Goal: Register for event/course: Sign up to attend an event or enroll in a course

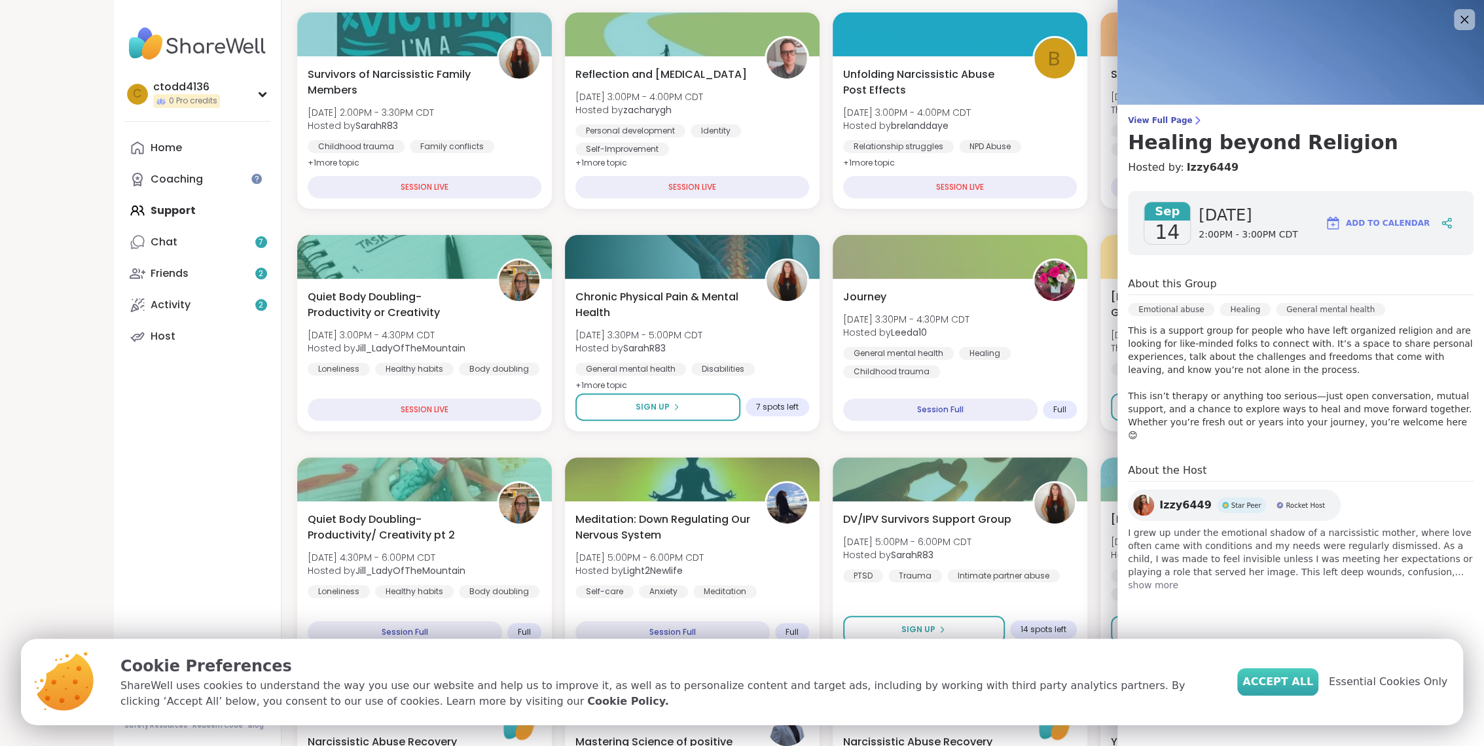
click at [1281, 690] on button "Accept All" at bounding box center [1277, 681] width 81 height 27
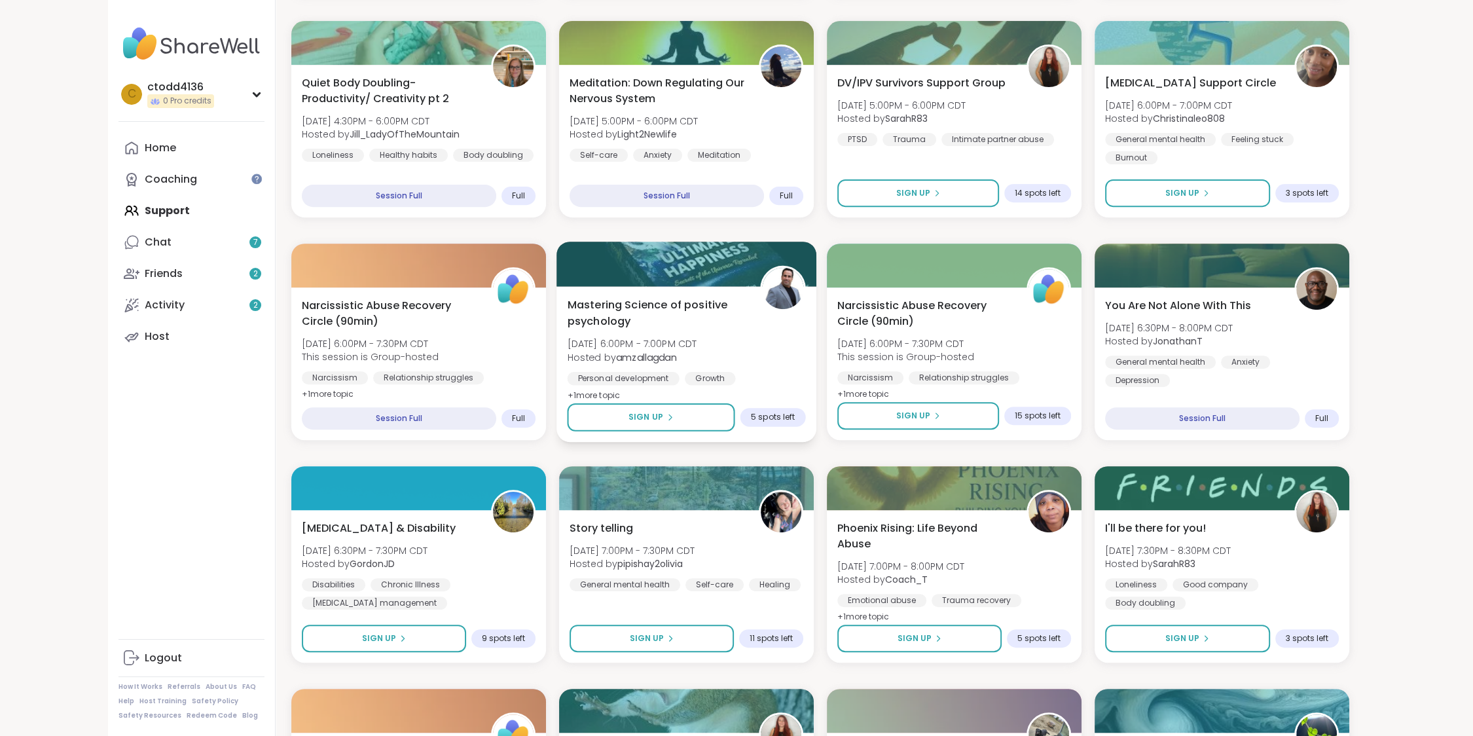
scroll to position [196, 0]
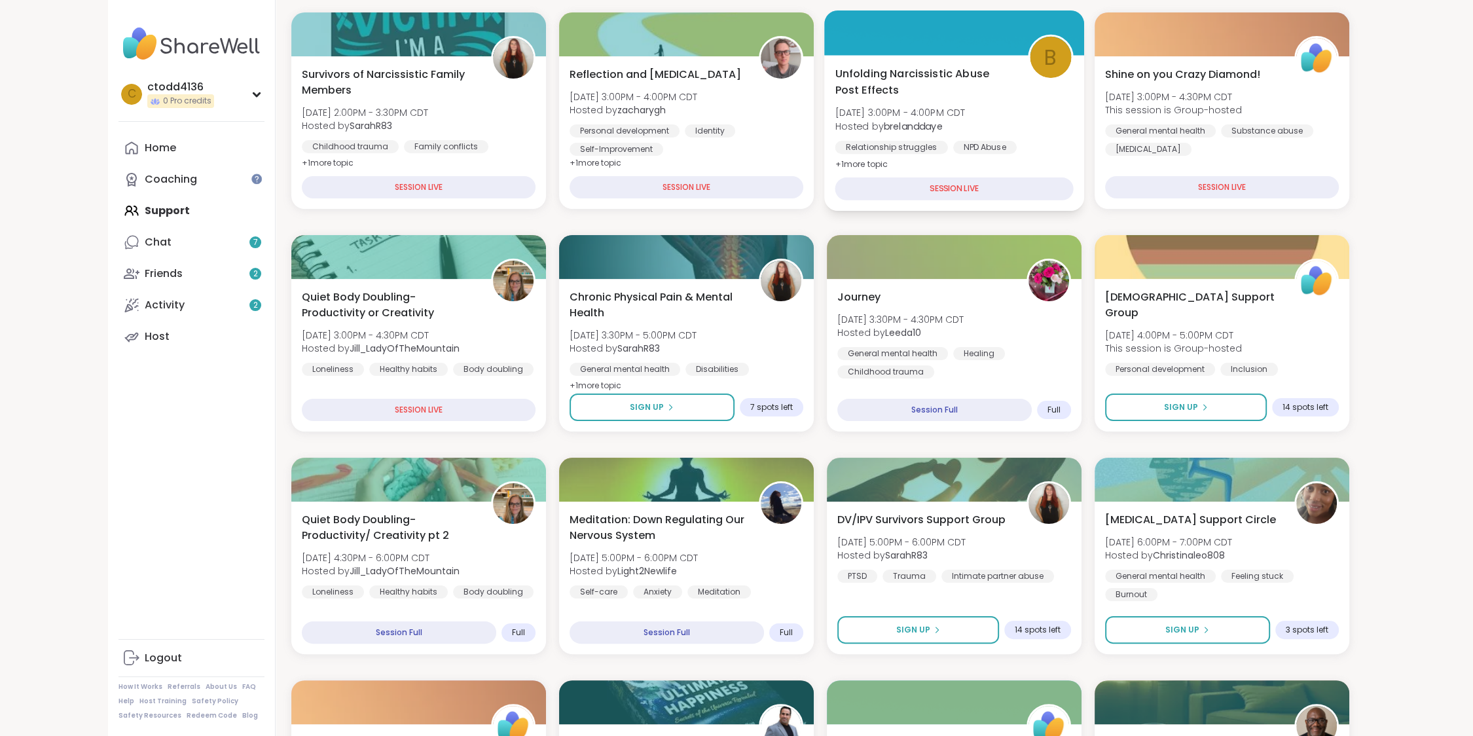
click at [925, 185] on div "SESSION LIVE" at bounding box center [953, 188] width 238 height 23
click at [946, 96] on span "Unfolding Narcissistic Abuse Post Effects" at bounding box center [923, 81] width 178 height 32
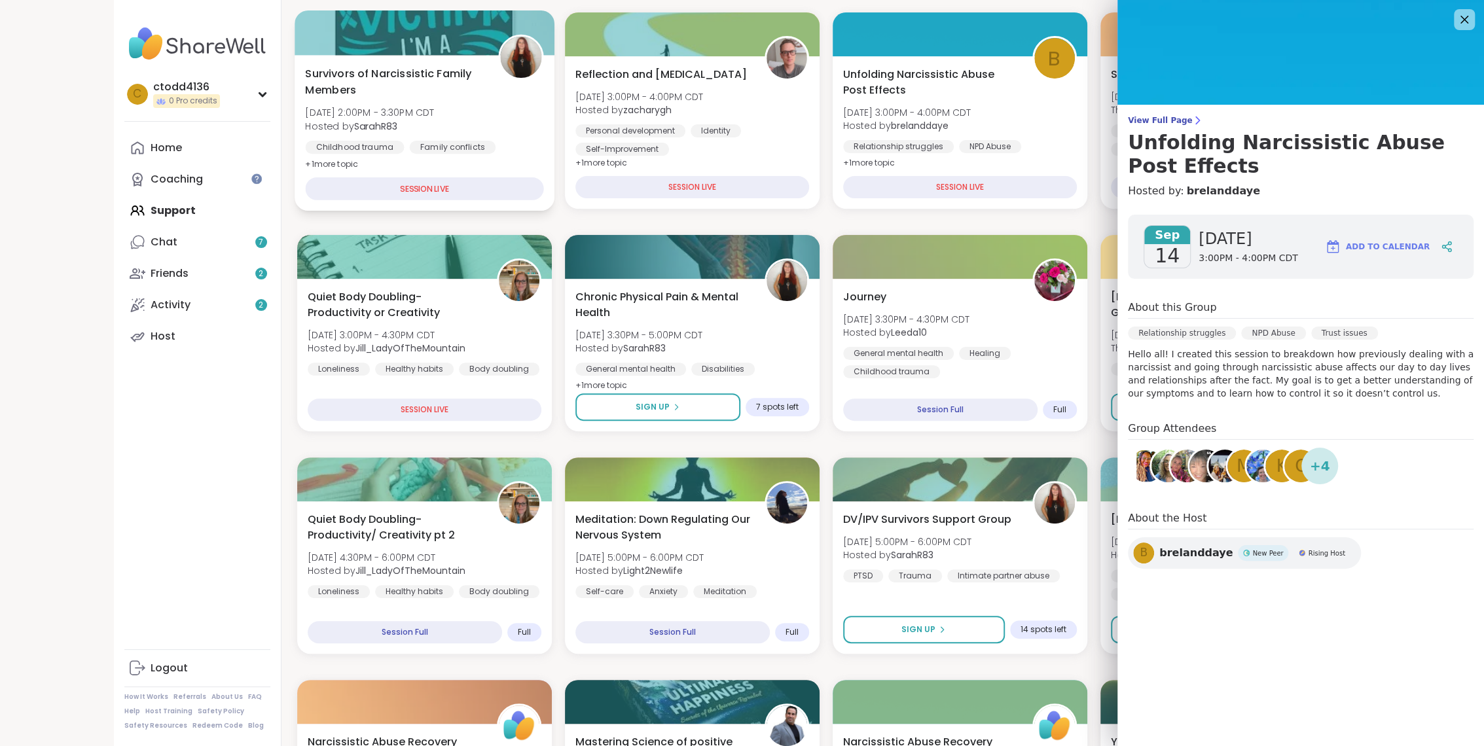
click at [405, 92] on span "Survivors of Narcissistic Family Members" at bounding box center [394, 81] width 178 height 32
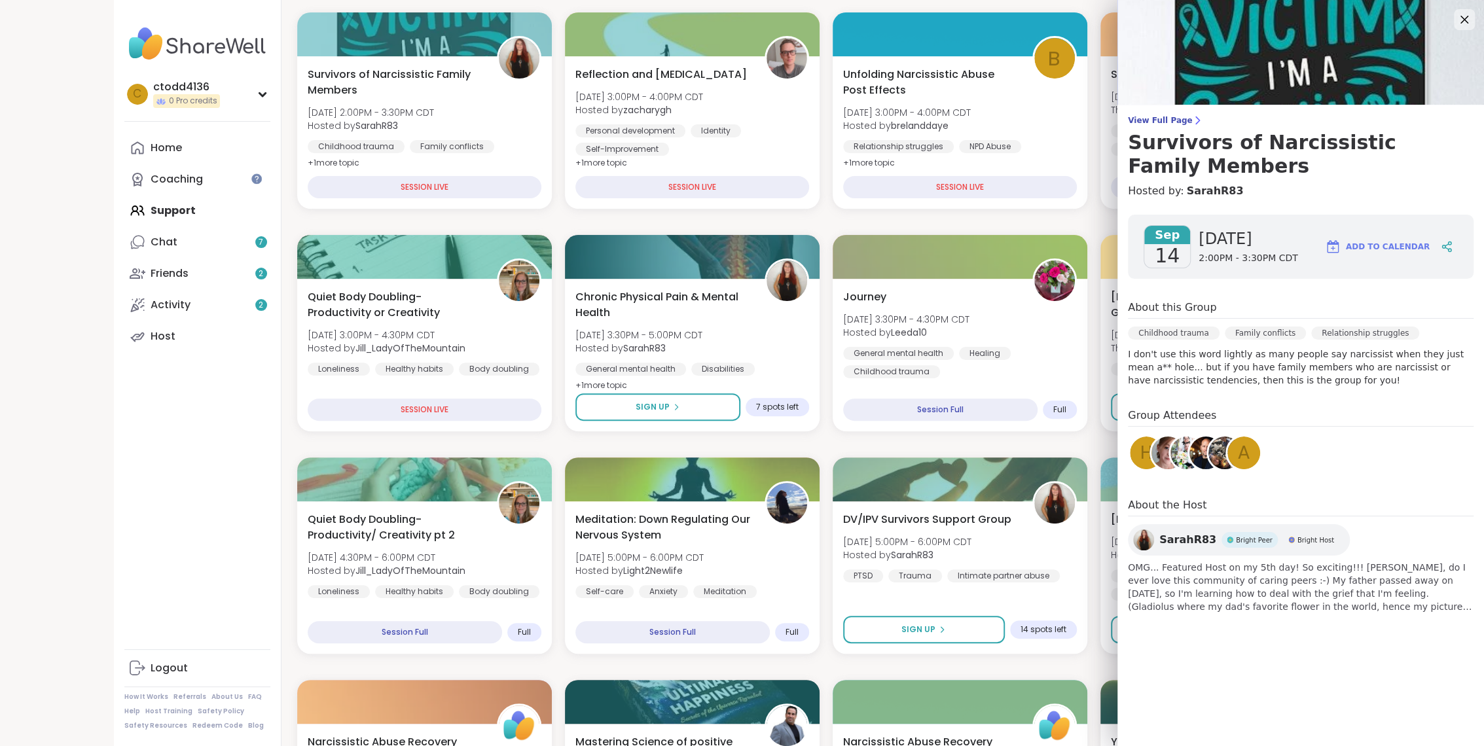
click at [177, 497] on div "c ctodd4136 0 Pro credits Profile Membership Settings Help Home Coaching Suppor…" at bounding box center [198, 373] width 168 height 746
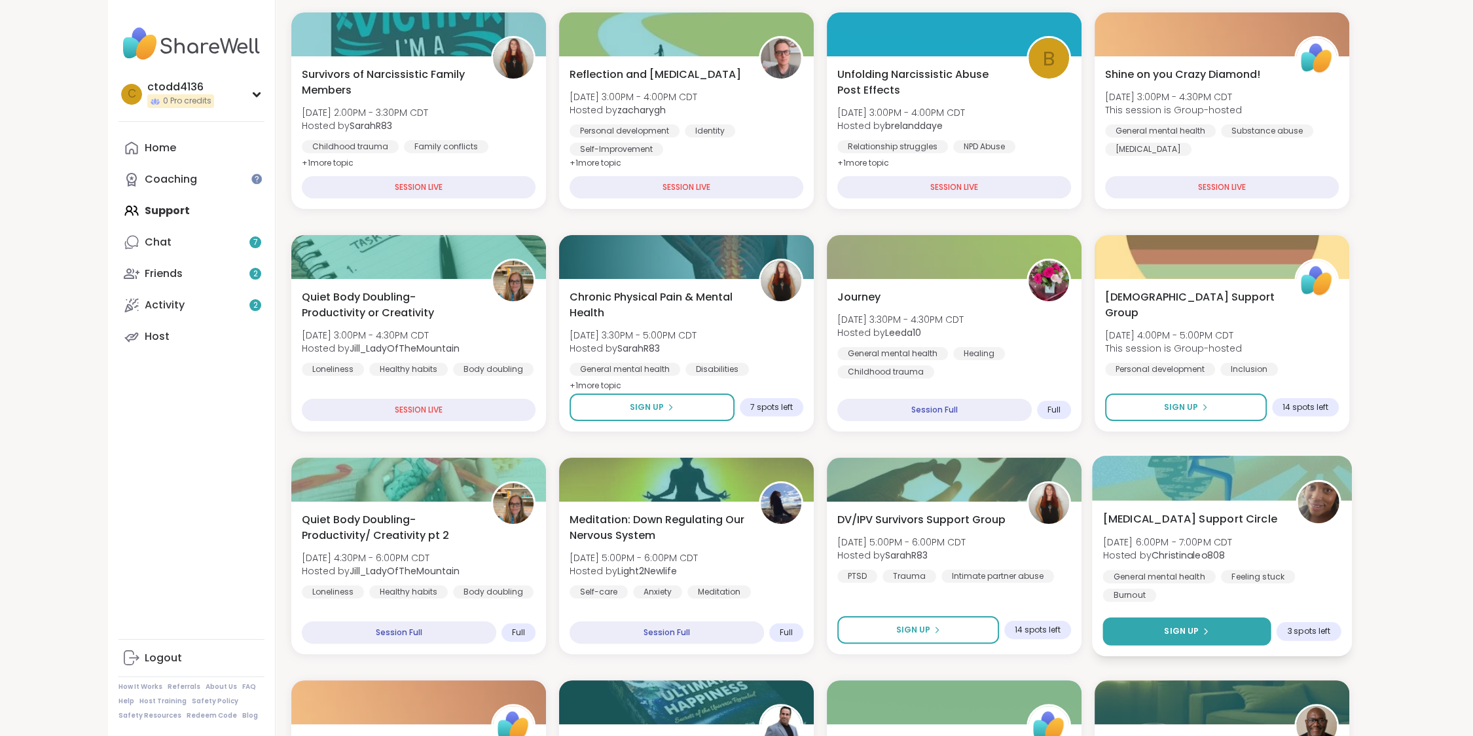
click at [1210, 624] on button "Sign Up" at bounding box center [1186, 631] width 168 height 28
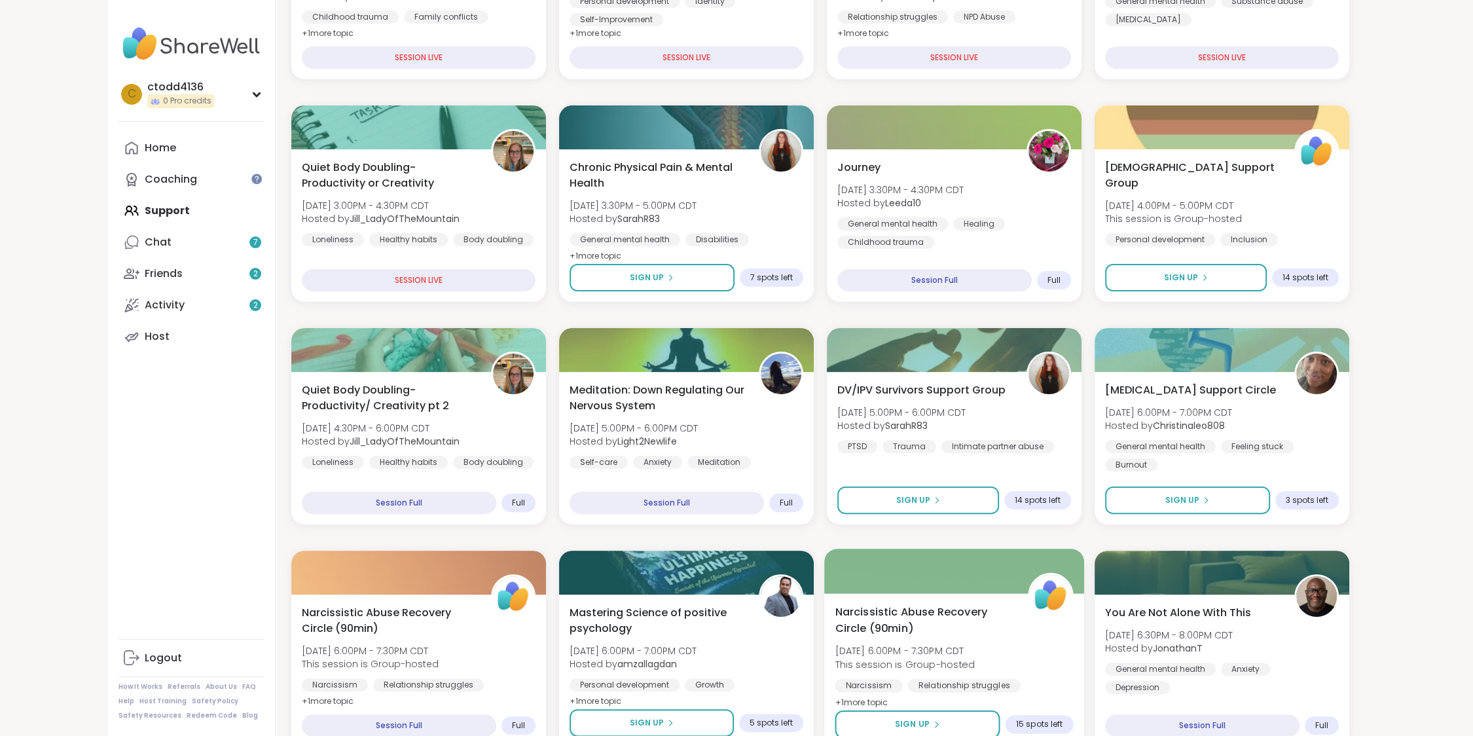
scroll to position [487, 0]
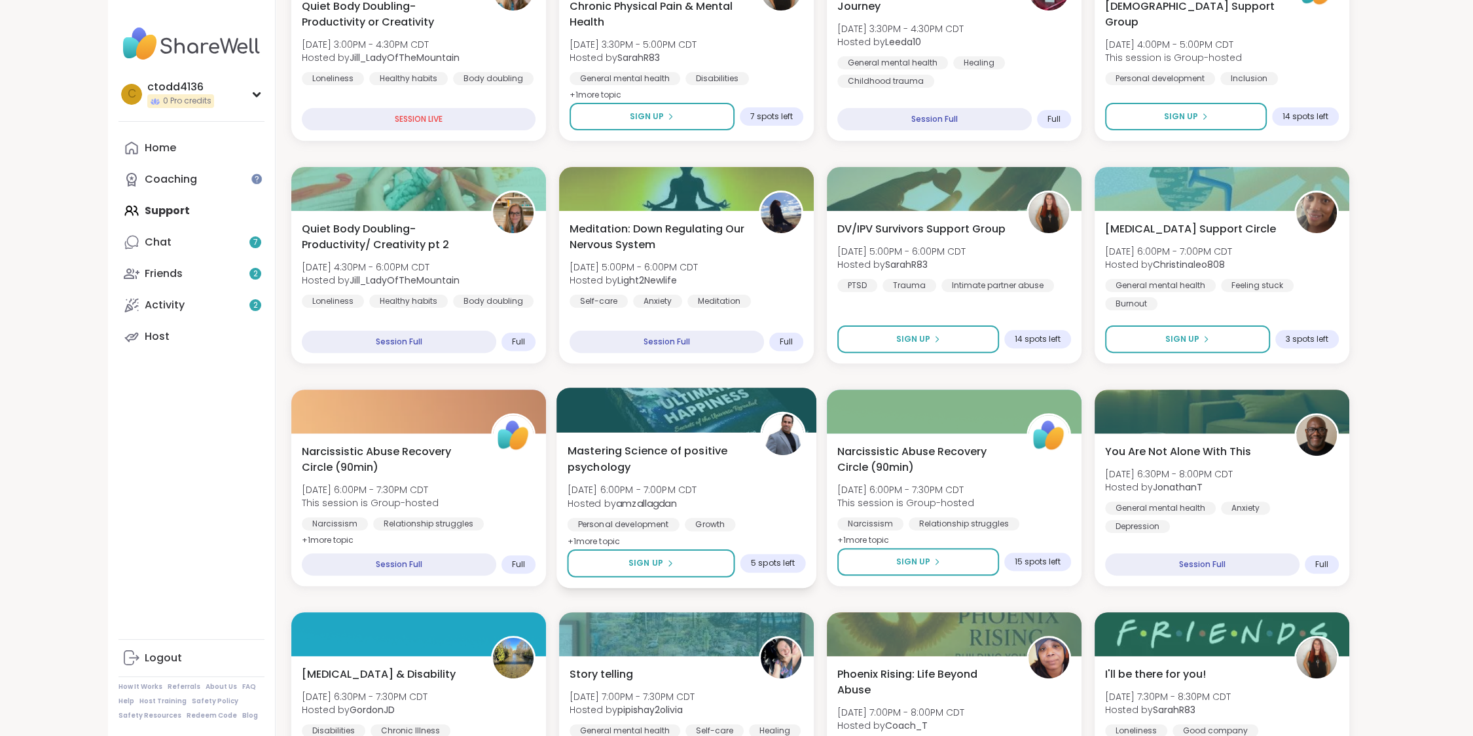
click at [582, 444] on span "Mastering Science of positive psychology" at bounding box center [656, 458] width 178 height 32
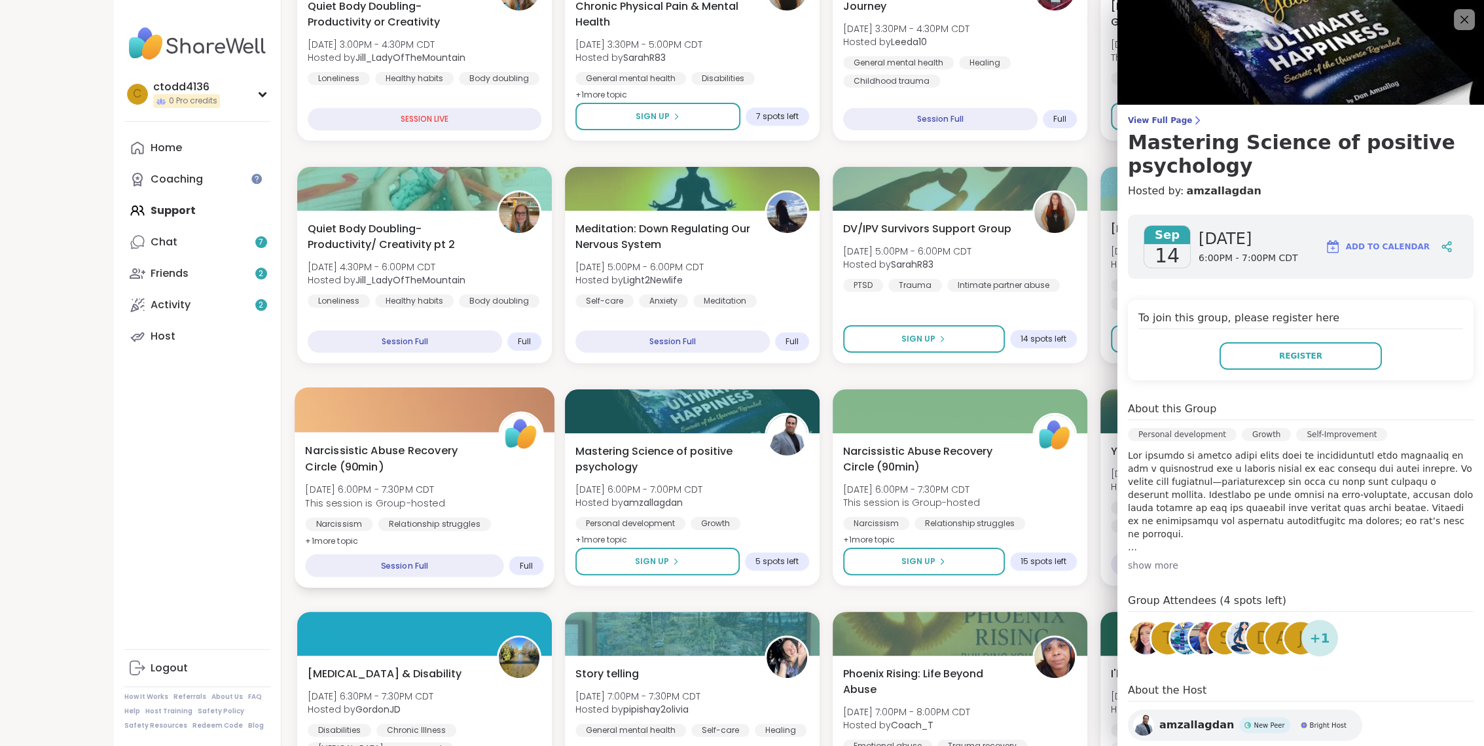
click at [376, 459] on span "Narcissistic Abuse Recovery Circle (90min)" at bounding box center [394, 458] width 178 height 32
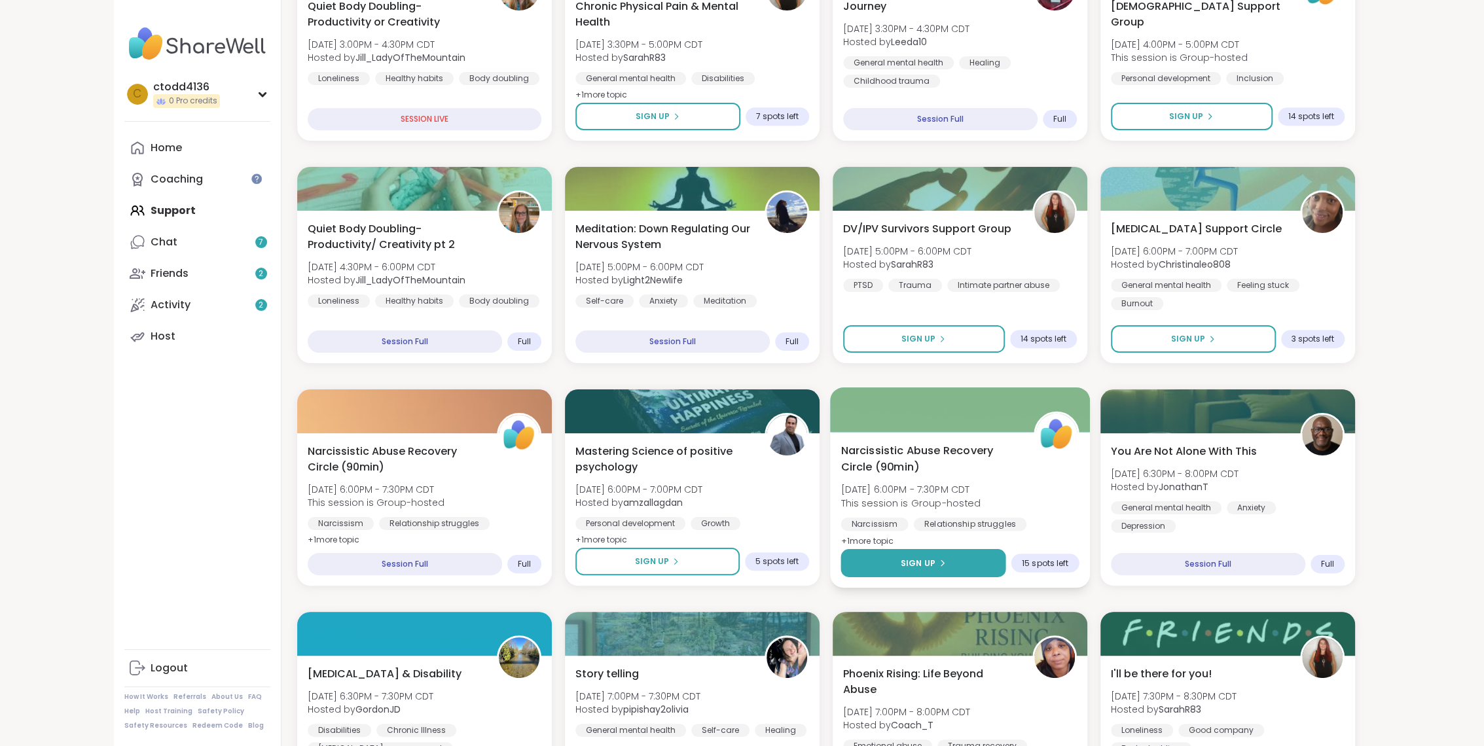
click at [934, 568] on div "Sign Up" at bounding box center [922, 563] width 45 height 12
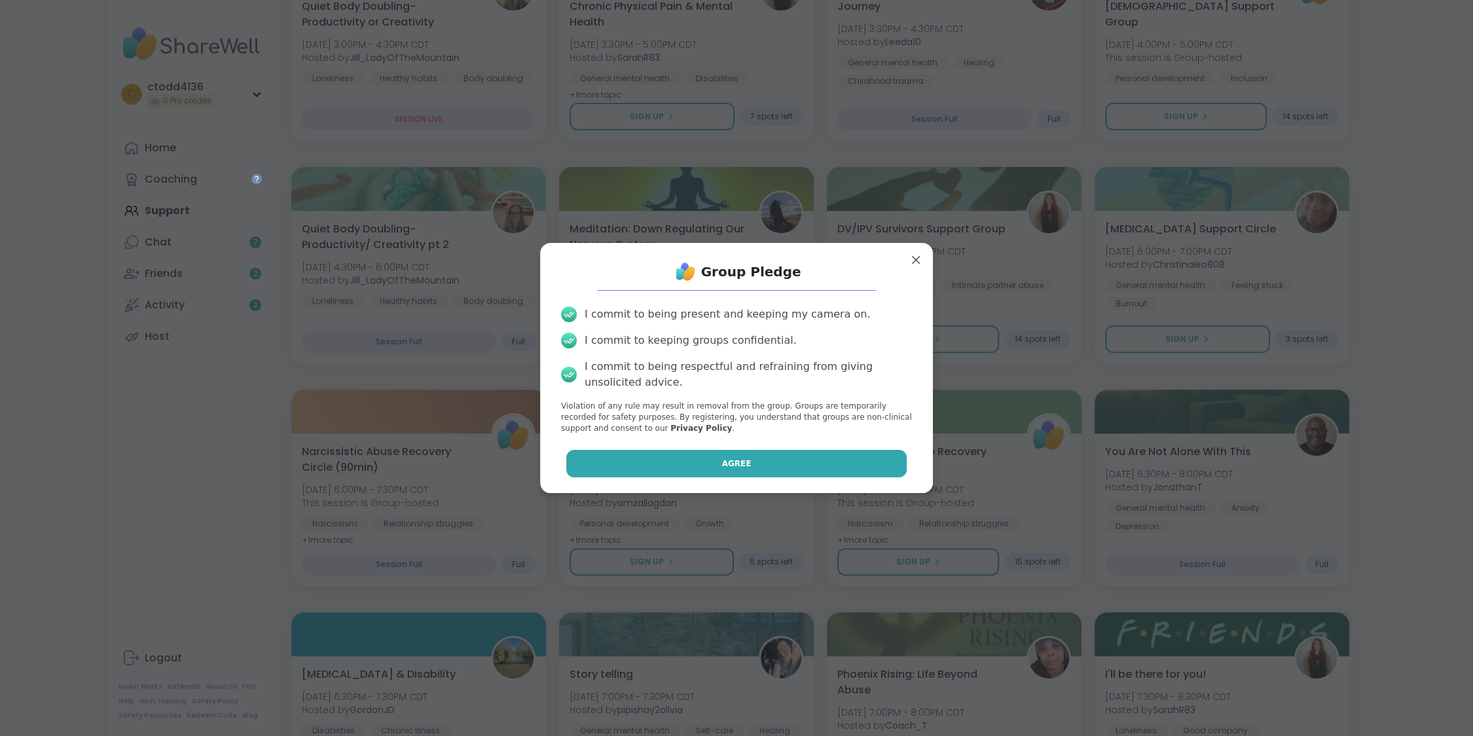
click at [806, 464] on button "Agree" at bounding box center [736, 463] width 341 height 27
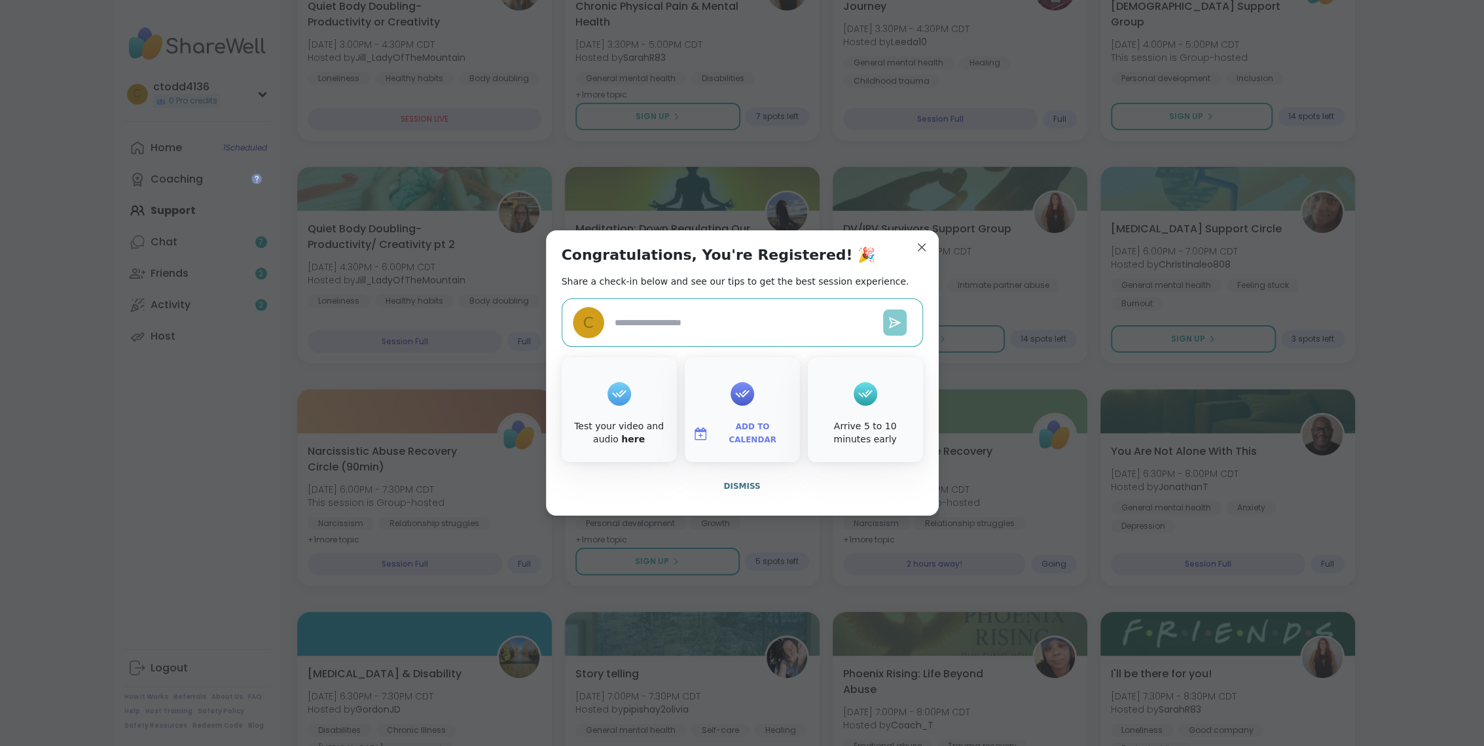
click at [883, 316] on button at bounding box center [895, 323] width 24 height 26
click at [730, 334] on div at bounding box center [760, 323] width 302 height 26
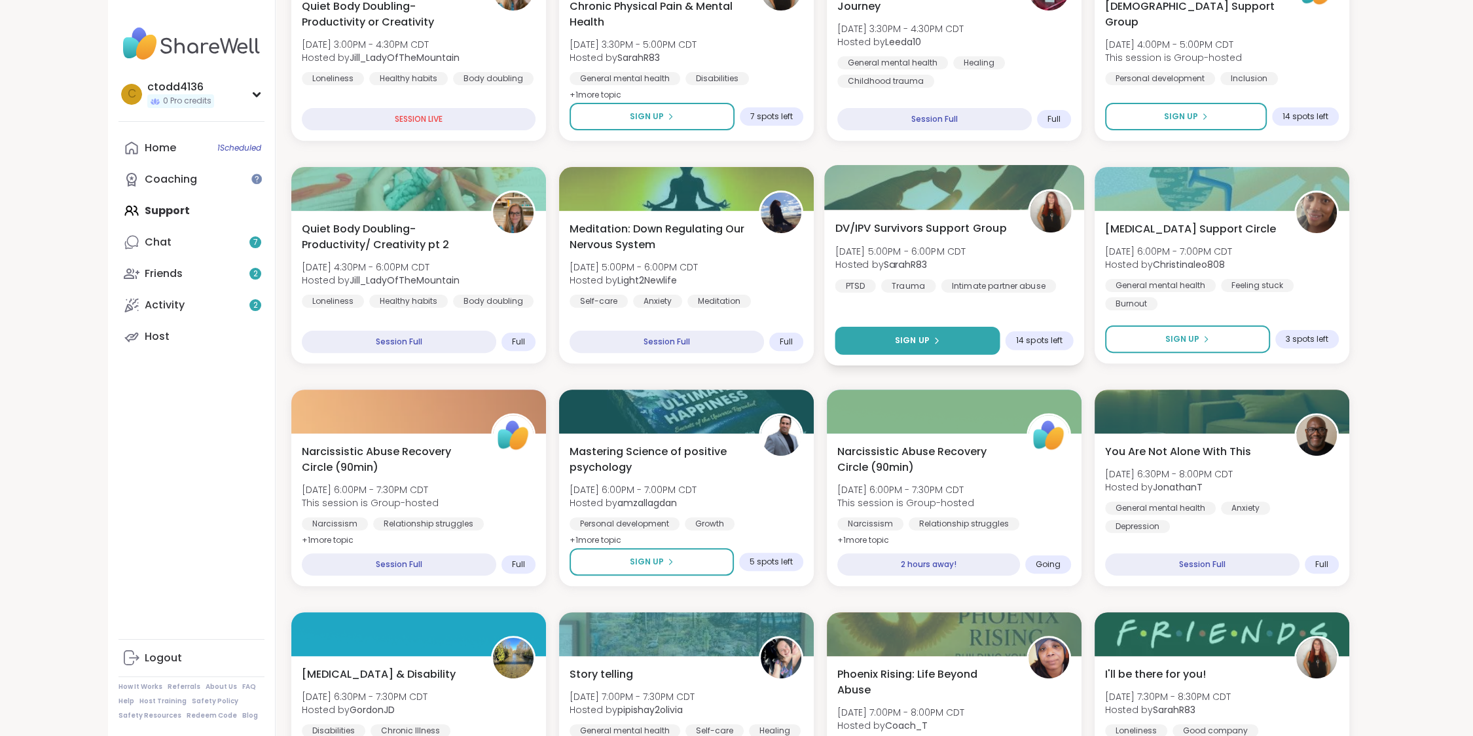
click at [908, 329] on button "Sign Up" at bounding box center [916, 341] width 165 height 28
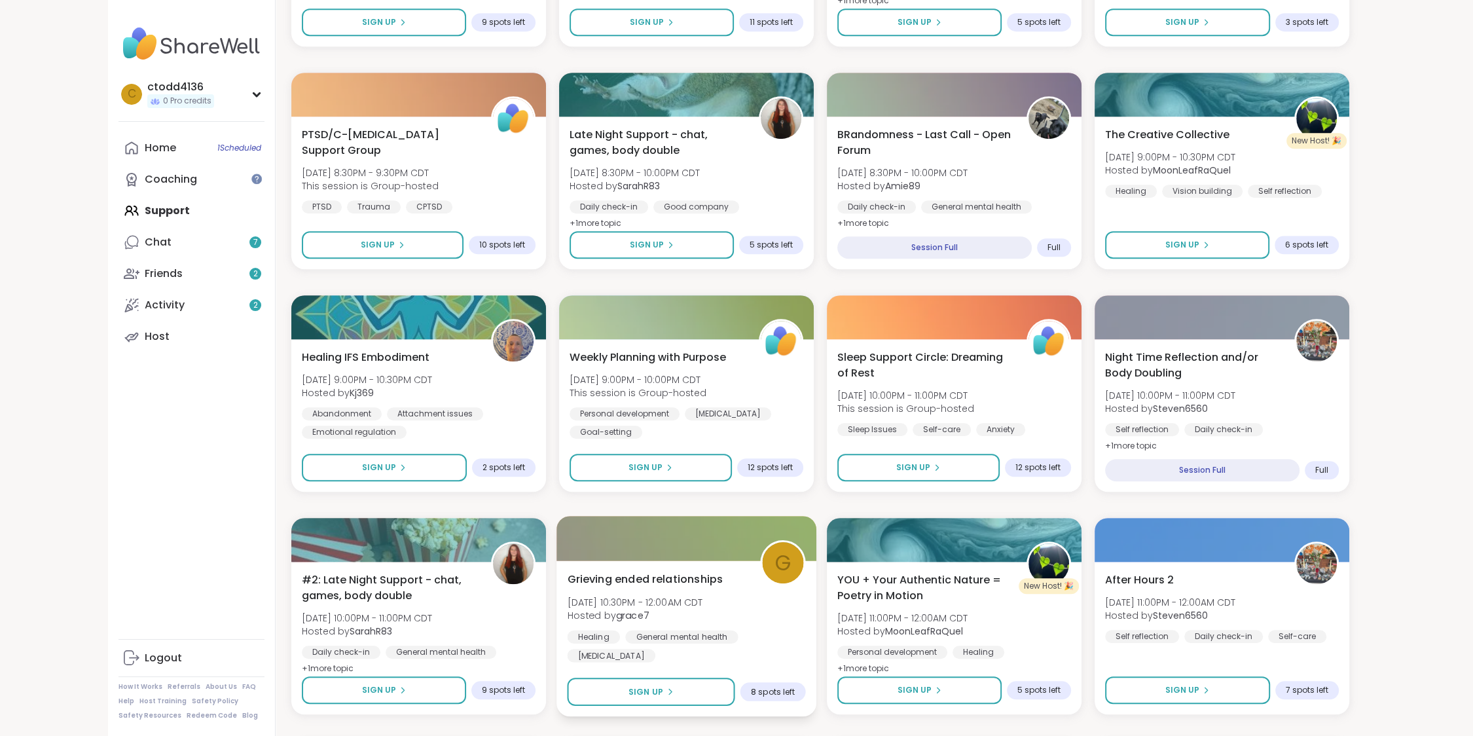
scroll to position [1287, 0]
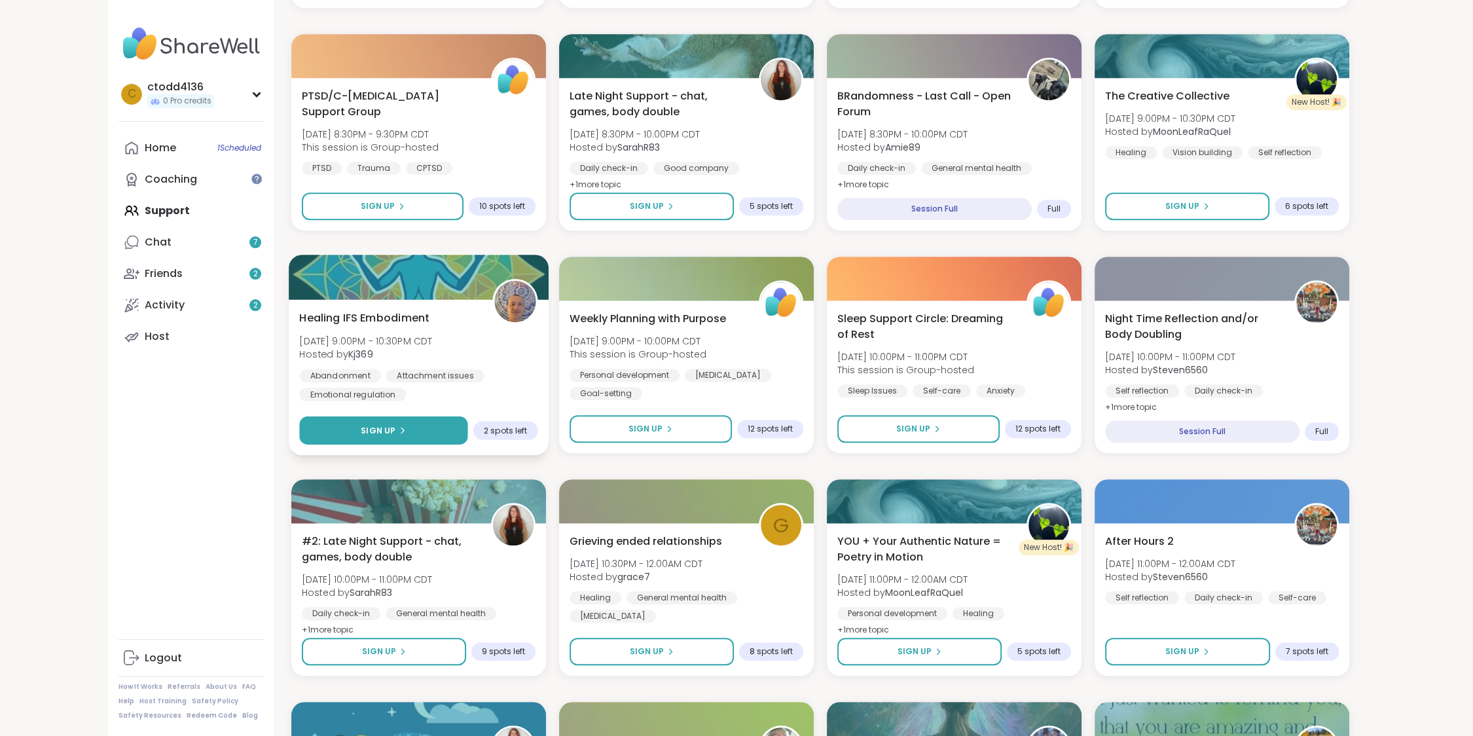
click at [381, 428] on span "Sign Up" at bounding box center [378, 430] width 35 height 12
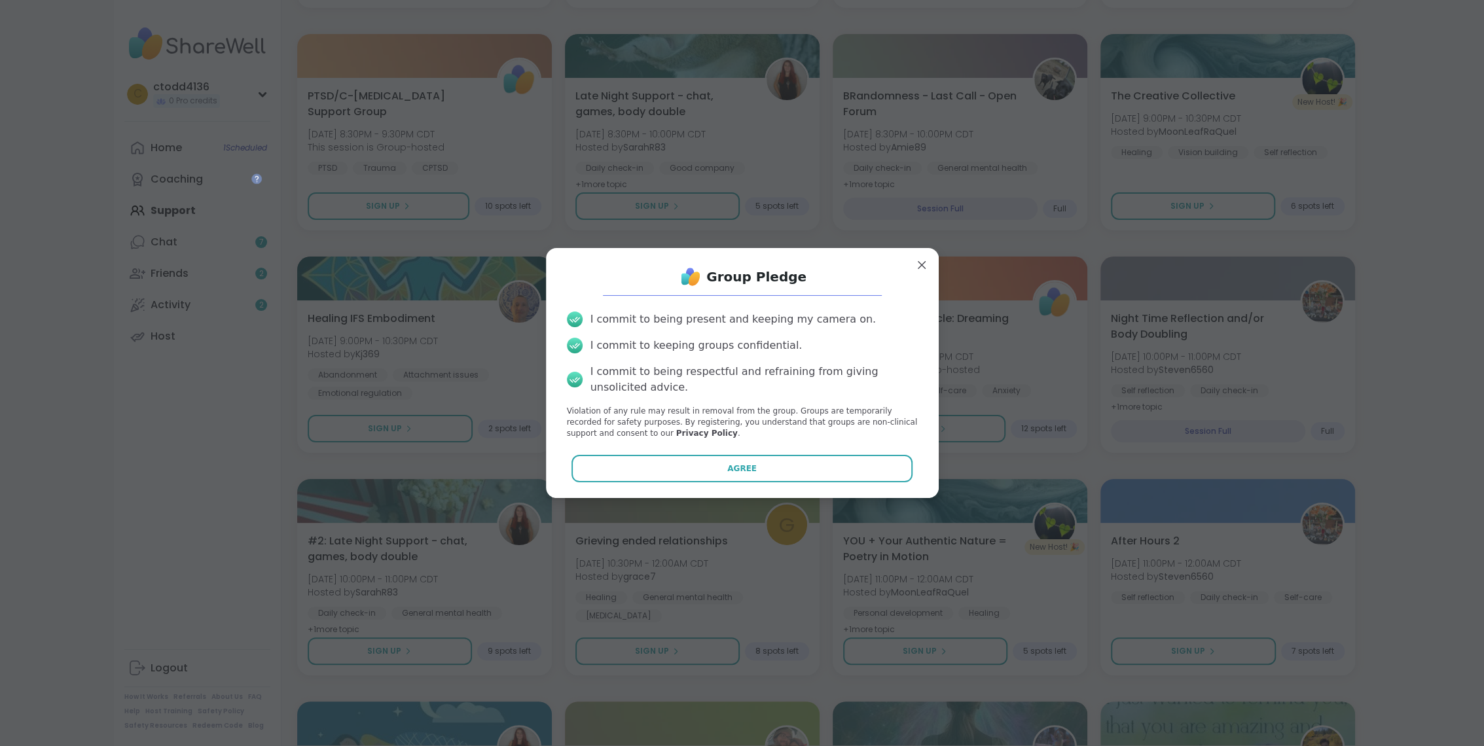
click at [749, 467] on button "Agree" at bounding box center [741, 468] width 341 height 27
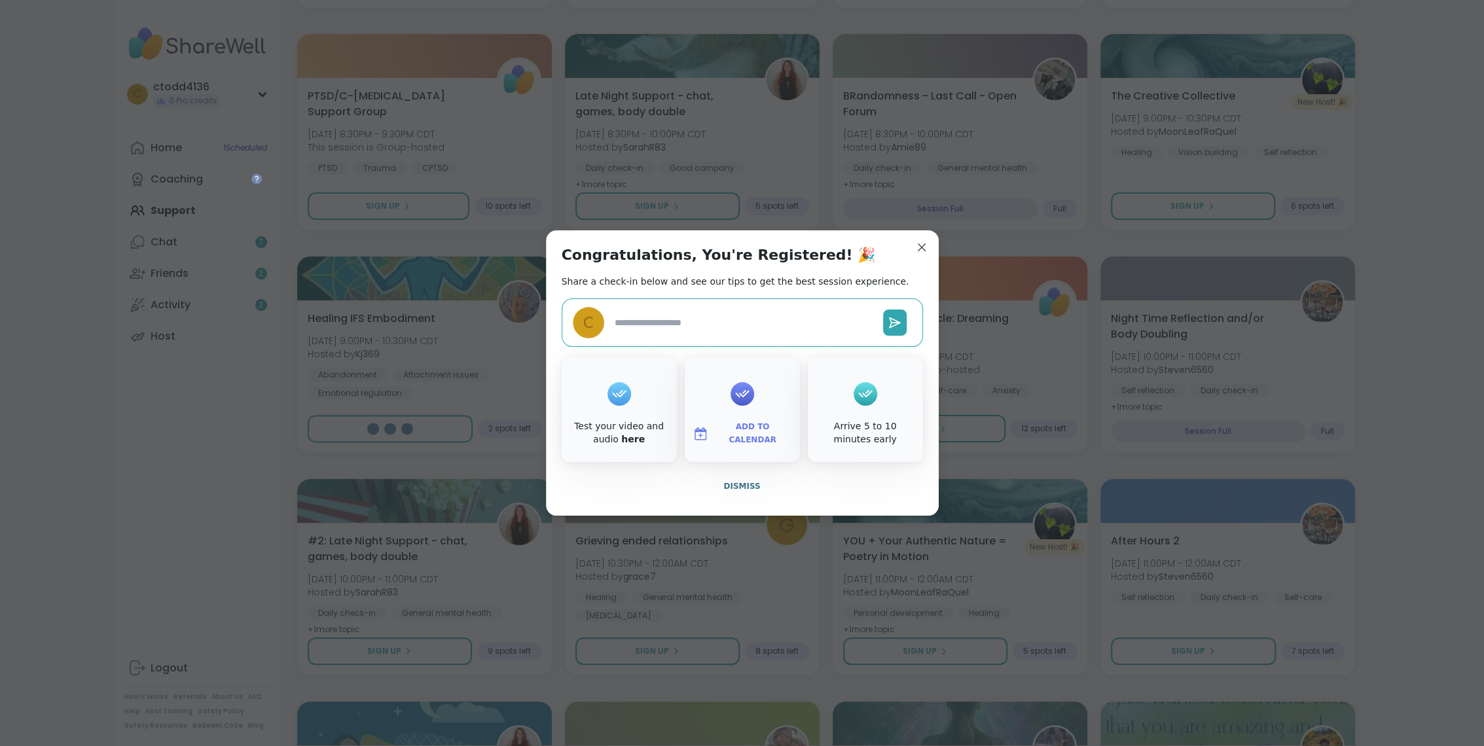
type textarea "*"
click at [831, 324] on textarea at bounding box center [743, 323] width 268 height 24
click at [711, 318] on textarea at bounding box center [743, 323] width 268 height 24
click at [710, 490] on button "Dismiss" at bounding box center [742, 486] width 361 height 27
